Goal: Task Accomplishment & Management: Use online tool/utility

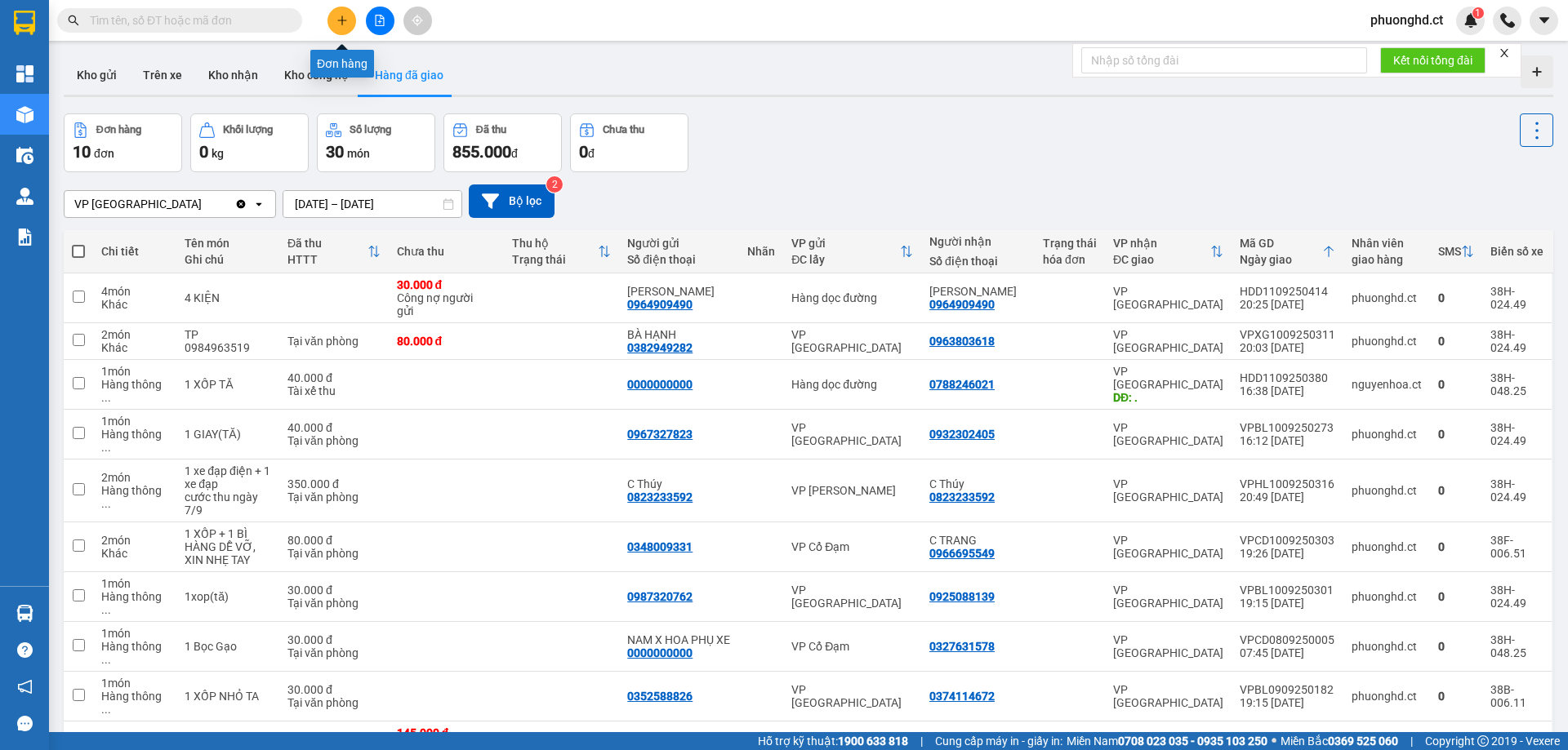
click at [343, 13] on button at bounding box center [342, 20] width 28 height 28
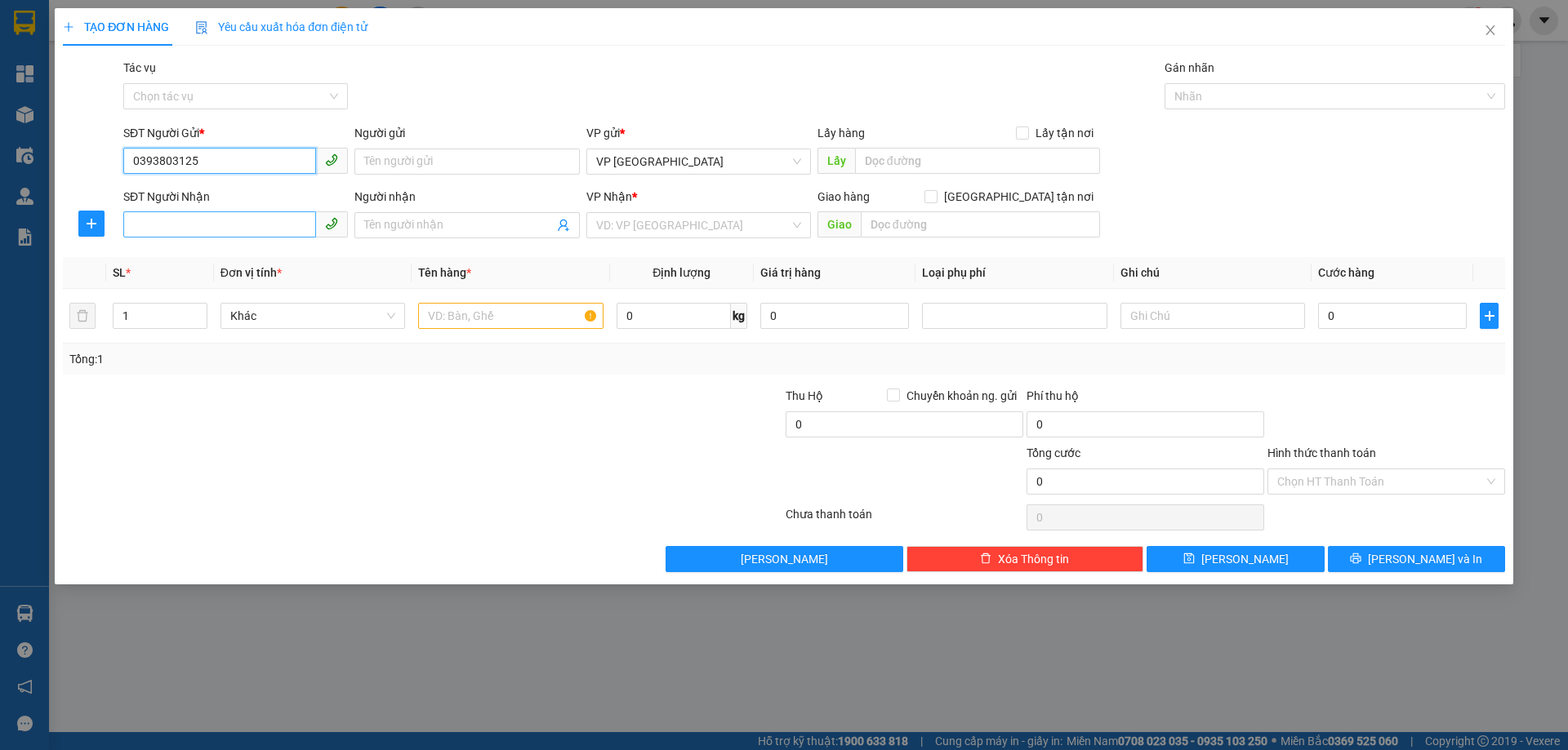
type input "0393803125"
click at [243, 229] on input "SĐT Người Nhận" at bounding box center [219, 224] width 193 height 26
type input "0862337258"
click at [764, 227] on input "search" at bounding box center [692, 225] width 194 height 25
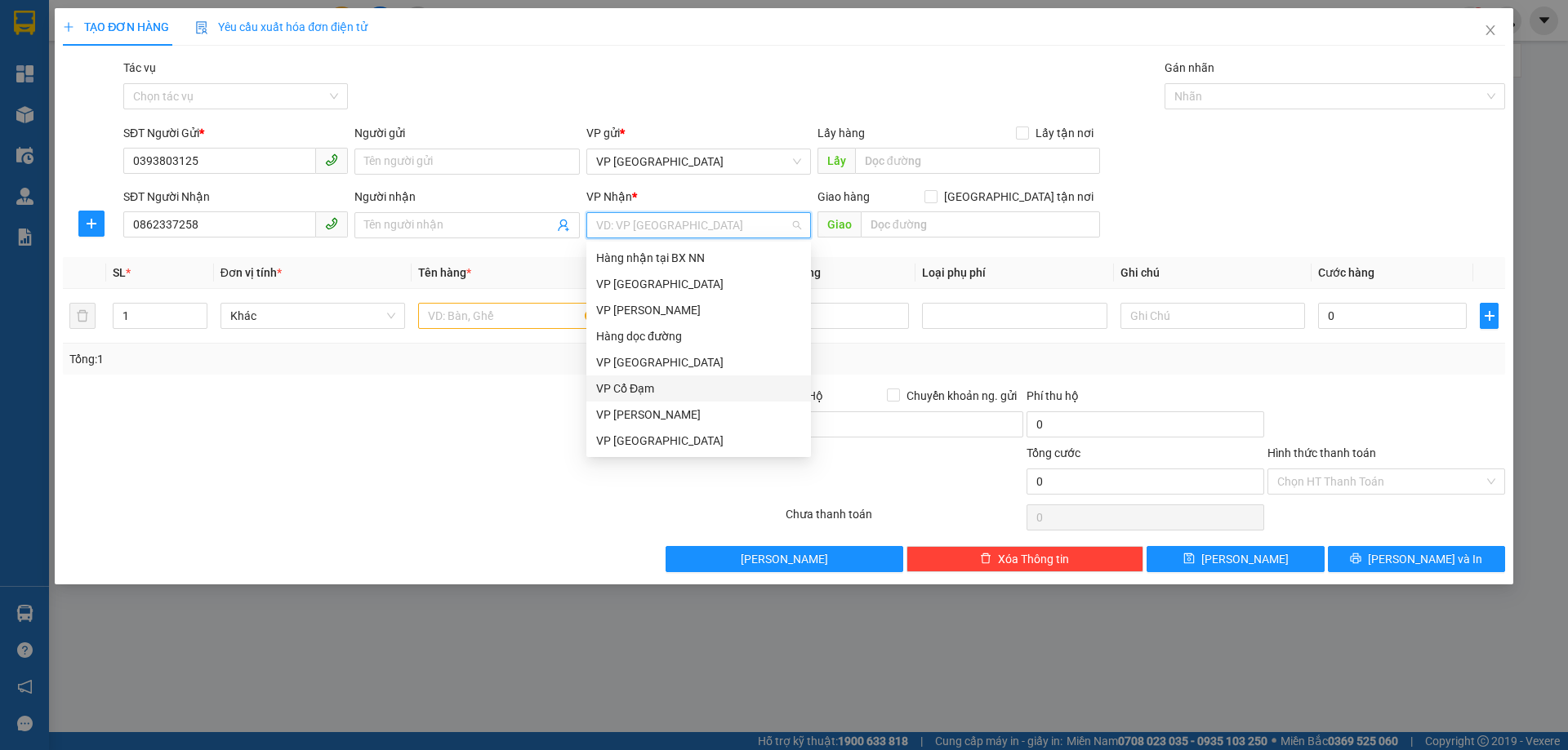
click at [745, 391] on div "VP Cổ Đạm" at bounding box center [698, 389] width 205 height 18
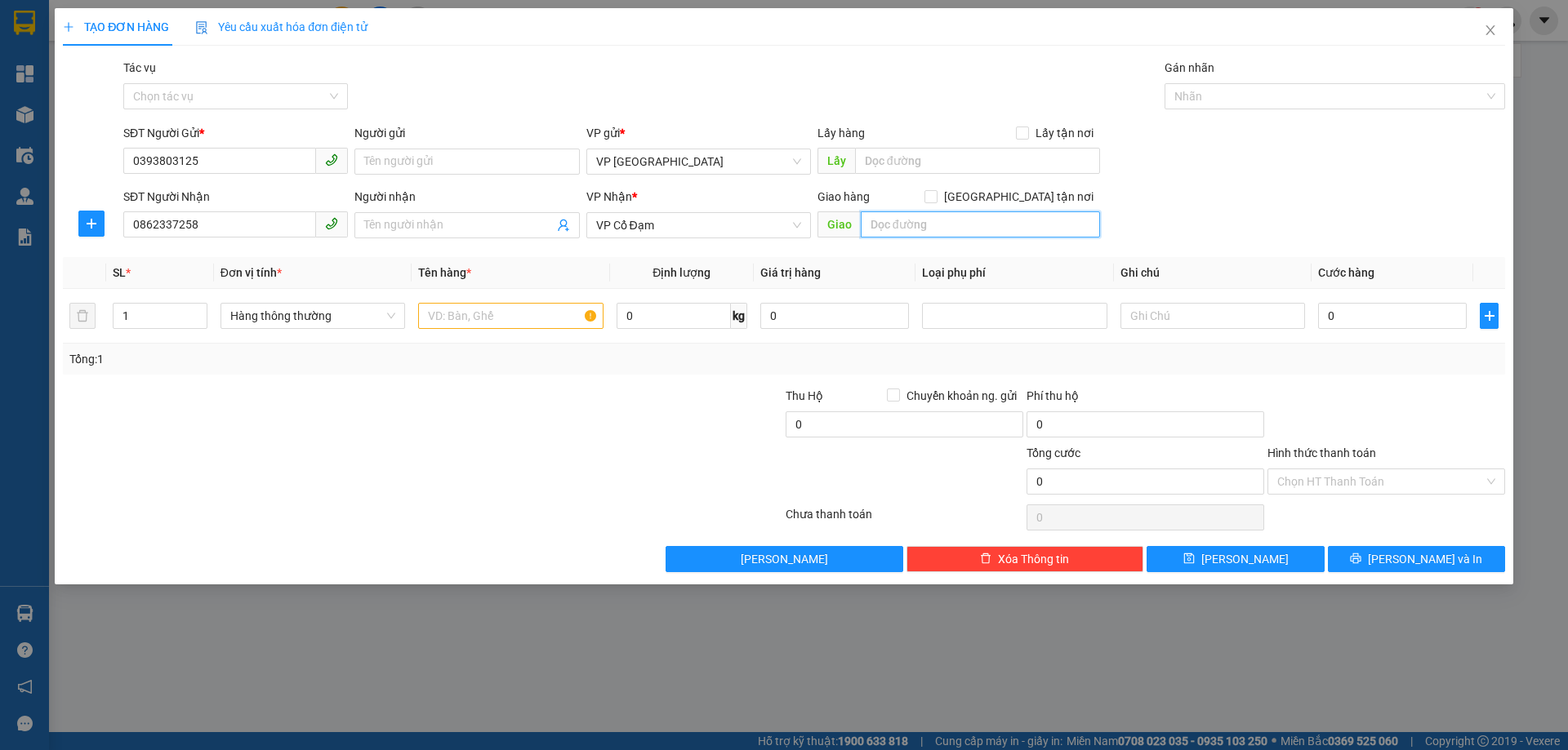
click at [948, 217] on input "text" at bounding box center [980, 224] width 240 height 26
type input "NGÃ 4 XUÂN THÀNH"
click at [460, 318] on input "text" at bounding box center [510, 316] width 185 height 26
type input "1 TÚI ĐEN TÀI LIỆU"
click at [1383, 300] on div "0" at bounding box center [1392, 316] width 149 height 33
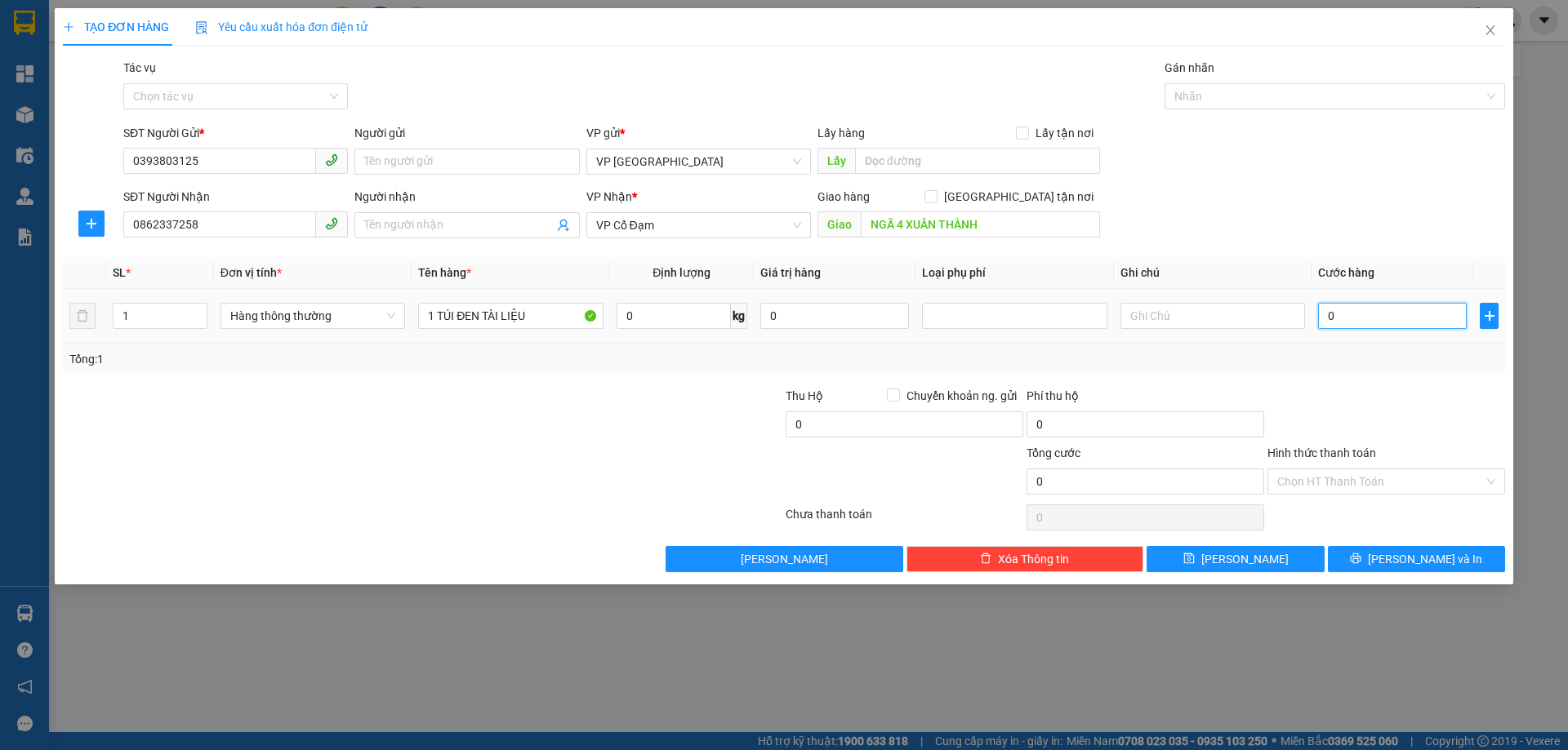
click at [1387, 312] on input "0" at bounding box center [1392, 316] width 149 height 26
type input "30"
click at [1417, 564] on span "[PERSON_NAME] và In" at bounding box center [1425, 559] width 115 height 18
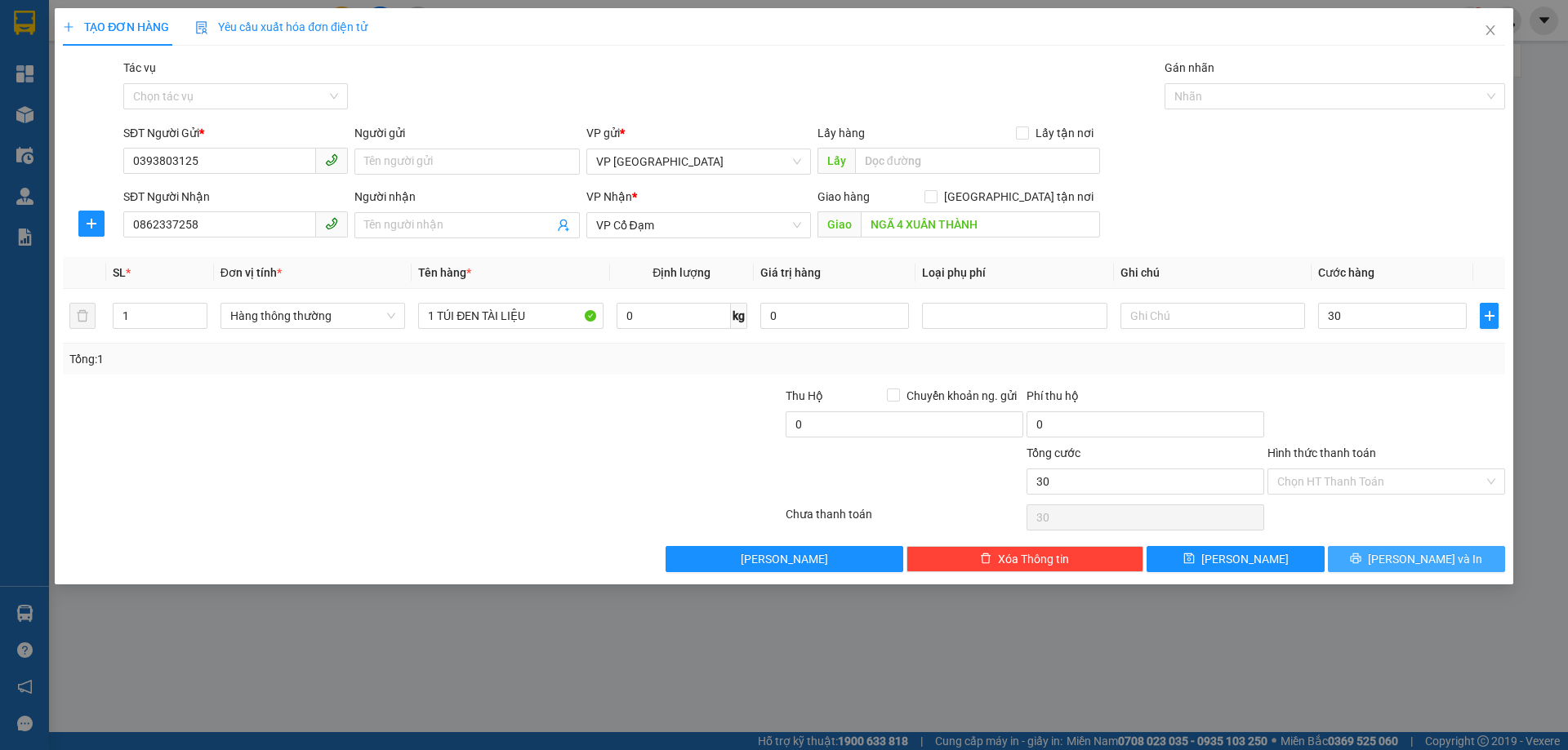
type input "30.000"
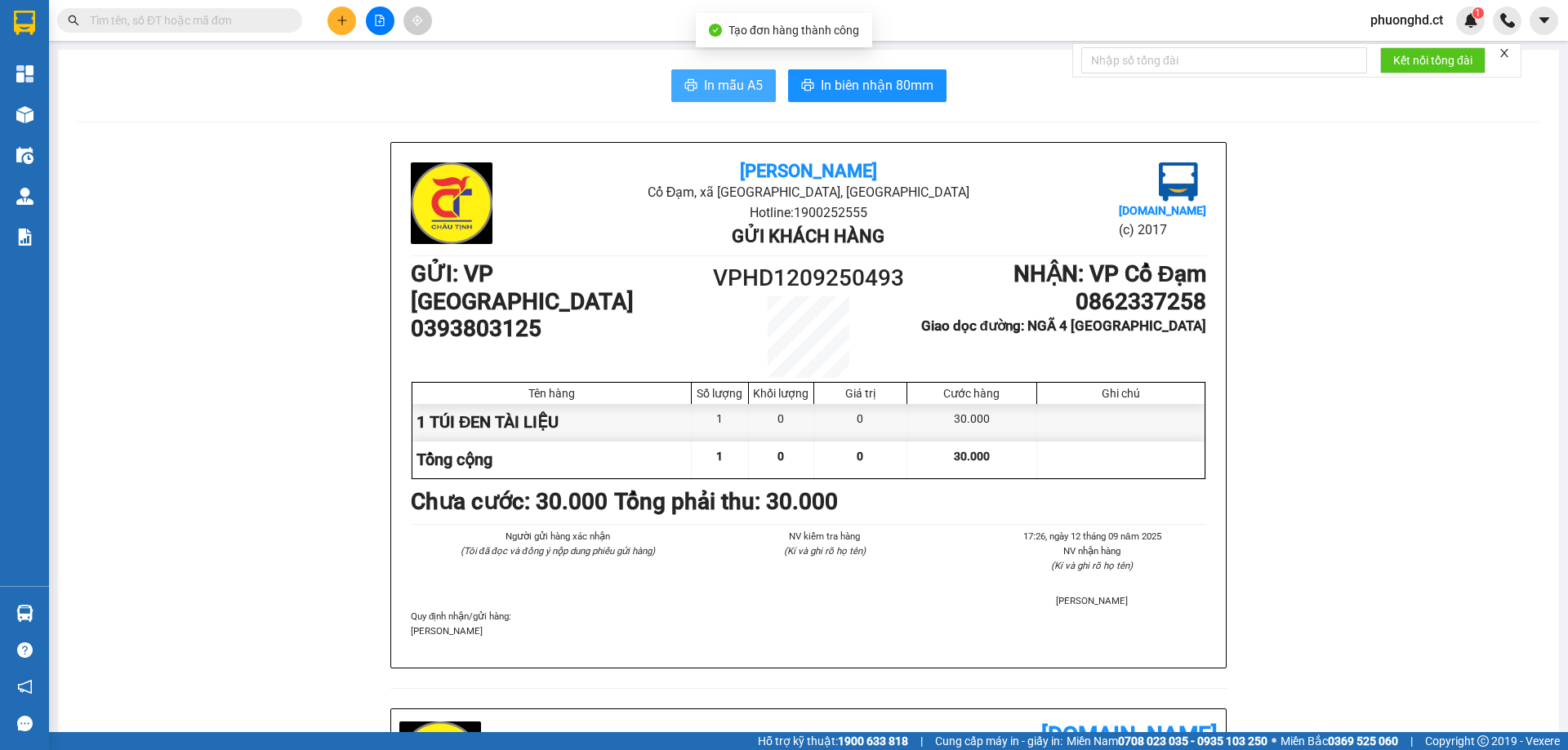
click at [726, 93] on span "In mẫu A5" at bounding box center [734, 85] width 59 height 20
